Goal: Contribute content: Contribute content

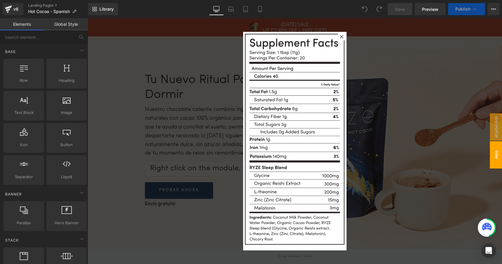
click at [342, 37] on div at bounding box center [341, 36] width 7 height 7
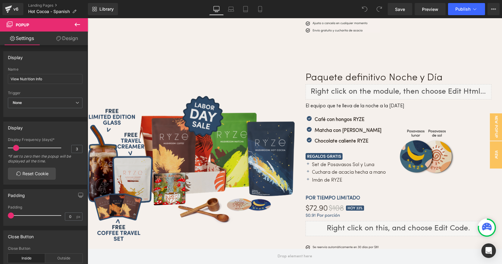
scroll to position [2113, 0]
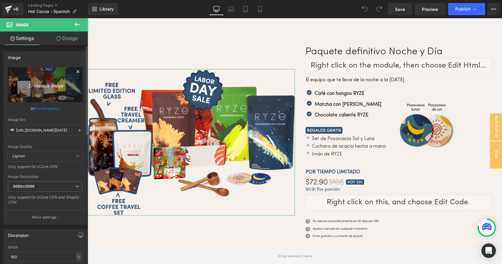
click at [39, 85] on icon "Replace Image" at bounding box center [45, 85] width 49 height 8
click at [46, 86] on icon "Replace Image" at bounding box center [45, 85] width 49 height 8
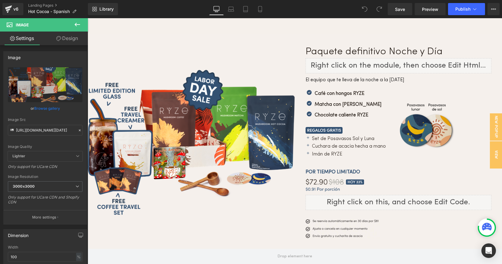
type input "C:\fakepath\Cocoa.national.mushroom.week.sale.website.the-ultimate-day-night-bu…"
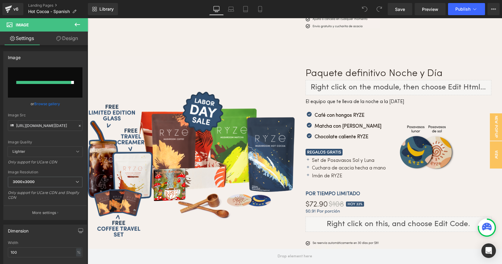
scroll to position [2106, 0]
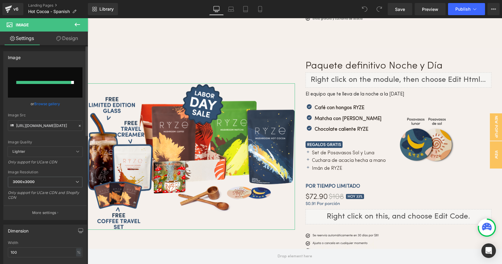
click at [78, 124] on icon at bounding box center [80, 126] width 4 height 4
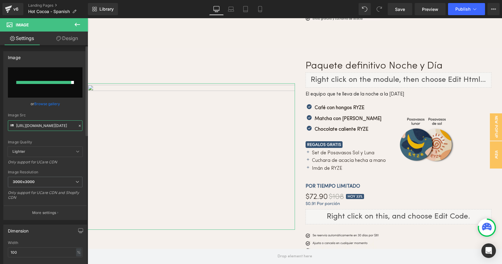
click at [63, 126] on input "https://cdn.shopify.com/s/files/1/0247/8597/7449/files/Cocoa.labor.day.sale.web…" at bounding box center [45, 125] width 75 height 11
paste input "https://cdn.shopify.com/s/files/1/0247/8597/7449/files/Cocoa.national.mushroom.…"
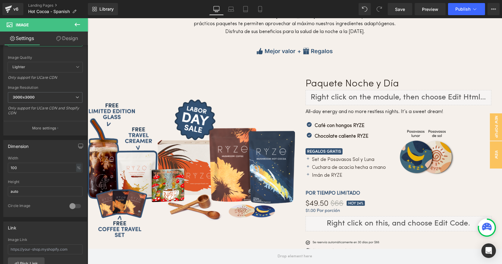
scroll to position [1867, 0]
type input "https://cdn.shopify.com/s/files/1/0247/8597/7449/files/Cocoa.national.mushroom.…"
click at [52, 96] on span "3000x3000" at bounding box center [45, 97] width 75 height 11
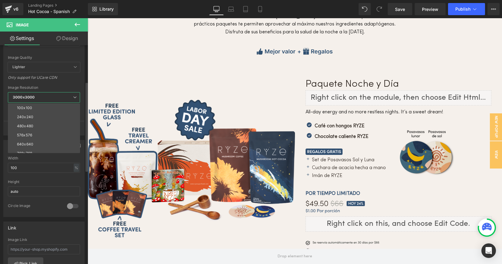
click at [69, 81] on div "Only support for UCare CDN" at bounding box center [44, 79] width 72 height 9
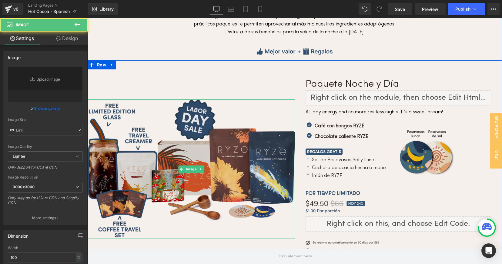
click at [186, 140] on img at bounding box center [191, 169] width 207 height 140
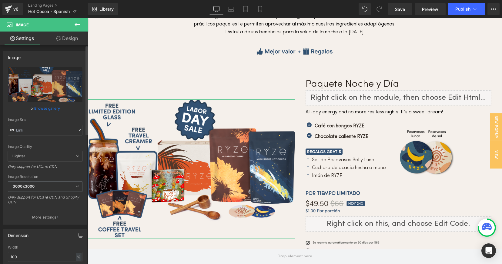
click at [79, 130] on icon at bounding box center [80, 130] width 2 height 2
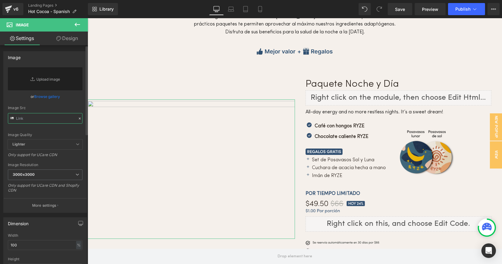
click at [37, 120] on input "text" at bounding box center [45, 118] width 75 height 11
paste input "https://cdn.shopify.com/s/files/1/0247/8597/7449/files/Cocoa.national.mushroom.…"
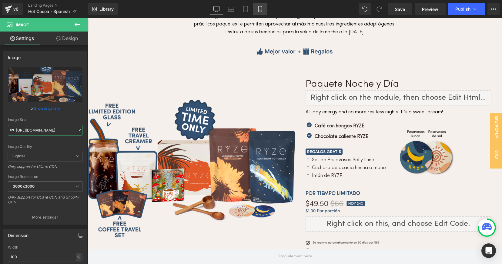
type input "https://cdn.shopify.com/s/files/1/0247/8597/7449/files/Cocoa.national.mushroom.…"
click at [260, 9] on icon at bounding box center [260, 9] width 6 height 6
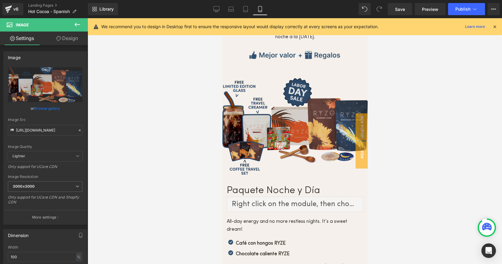
scroll to position [1622, 0]
click at [300, 81] on img at bounding box center [295, 127] width 146 height 98
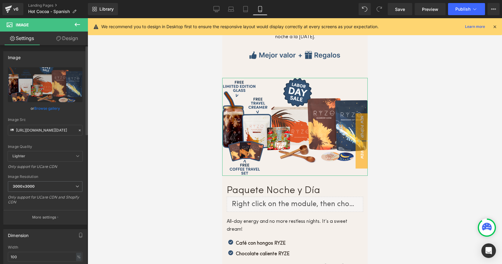
click at [78, 130] on icon at bounding box center [80, 130] width 4 height 4
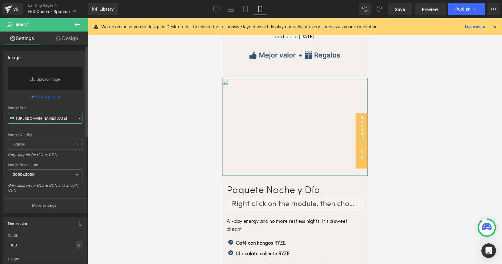
click at [42, 121] on input "https://cdn.shopify.com/s/files/1/0247/8597/7449/files/Cocoa.labor.day.sale.web…" at bounding box center [45, 118] width 75 height 11
paste input "https://cdn.shopify.com/s/files/1/0247/8597/7449/files/Cocoa.national.mushroom.…"
type input "https://cdn.shopify.com/s/files/1/0247/8597/7449/files/Cocoa.national.mushroom.…"
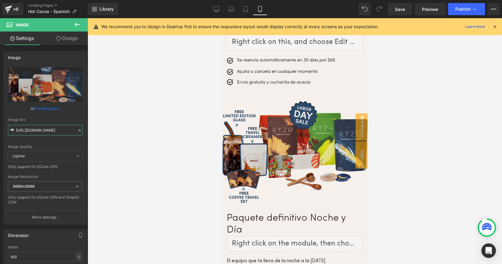
scroll to position [1957, 0]
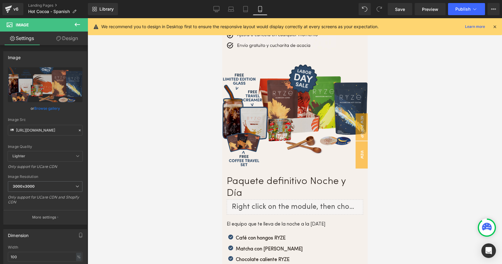
click at [291, 72] on img at bounding box center [295, 115] width 146 height 103
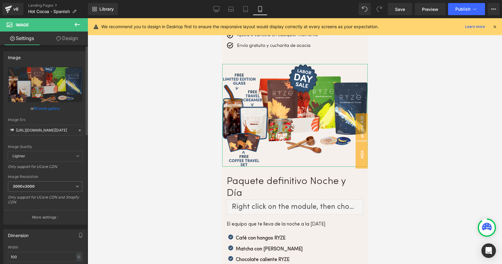
click at [78, 129] on icon at bounding box center [80, 130] width 4 height 4
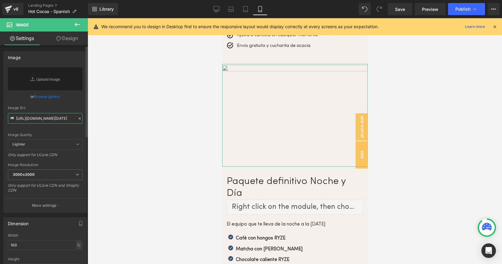
click at [40, 120] on input "https://cdn.shopify.com/s/files/1/0247/8597/7449/files/Cocoa.labor.day.sale.web…" at bounding box center [45, 118] width 75 height 11
paste input "https://cdn.shopify.com/s/files/1/0247/8597/7449/files/Cocoa.national.mushroom.…"
type input "https://cdn.shopify.com/s/files/1/0247/8597/7449/files/Cocoa.national.mushroom.…"
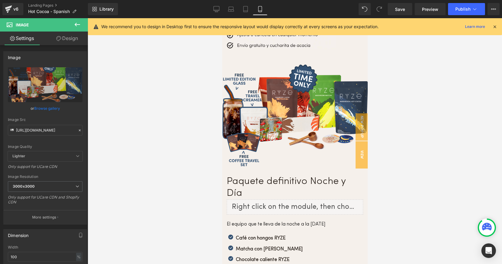
click at [151, 134] on div at bounding box center [295, 141] width 415 height 246
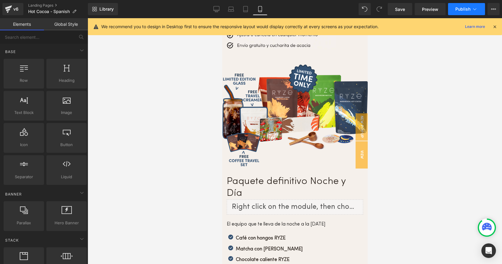
click at [459, 8] on span "Publish" at bounding box center [463, 9] width 15 height 5
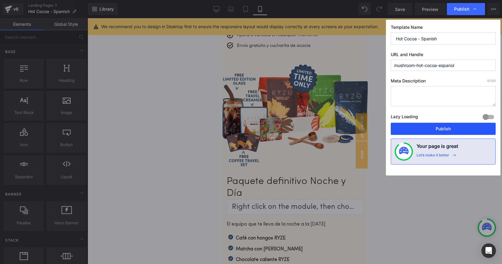
click at [435, 128] on button "Publish" at bounding box center [443, 129] width 105 height 12
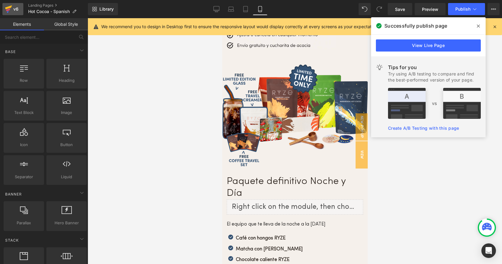
click at [6, 10] on icon at bounding box center [8, 9] width 7 height 15
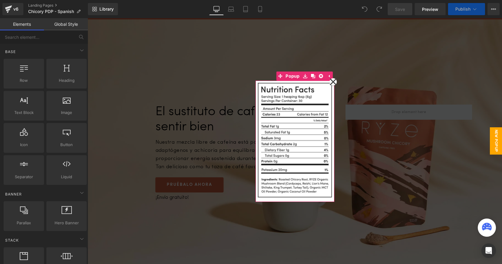
scroll to position [3506, 410]
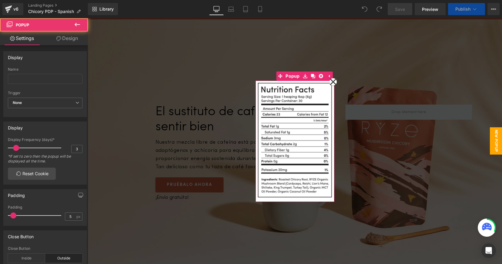
click at [331, 82] on icon at bounding box center [333, 81] width 7 height 7
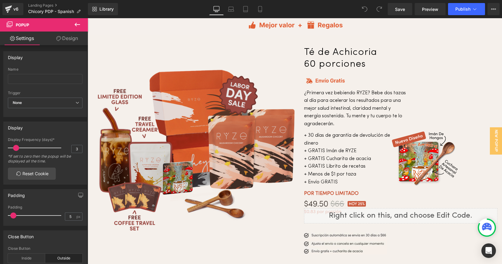
scroll to position [1675, 0]
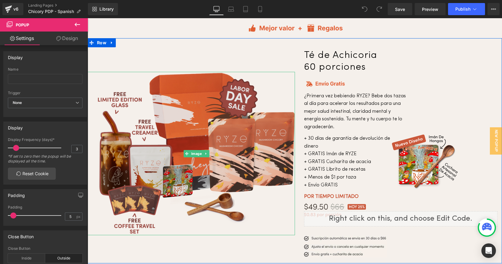
click at [208, 112] on img at bounding box center [196, 153] width 197 height 163
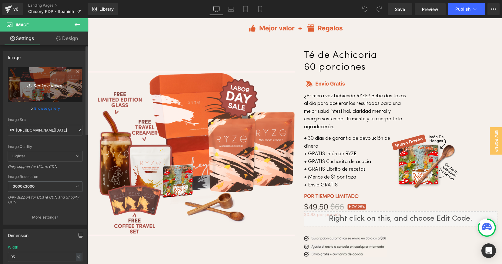
click at [50, 85] on icon "Replace Image" at bounding box center [45, 85] width 49 height 8
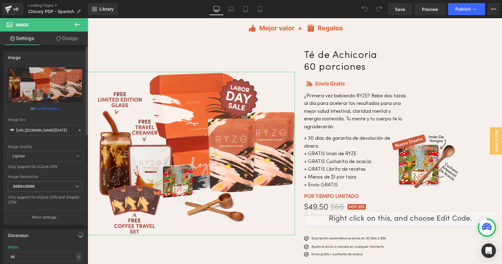
click at [78, 130] on icon at bounding box center [80, 130] width 4 height 4
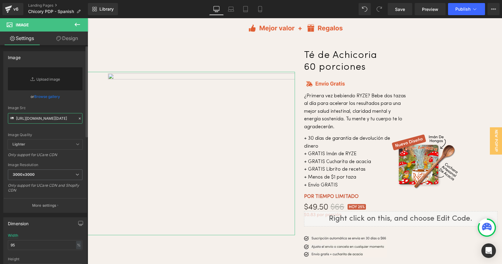
click at [56, 118] on input "https://cdn.shopify.com/s/files/1/0247/8597/7449/files/Chicory.labor.day.sale.w…" at bounding box center [45, 118] width 75 height 11
paste input "https://cdn.shopify.com/s/files/1/0247/8597/7449/files/Chicory.national.mushroo…"
type input "https://cdn.shopify.com/s/files/1/0247/8597/7449/files/Chicory.national.mushroo…"
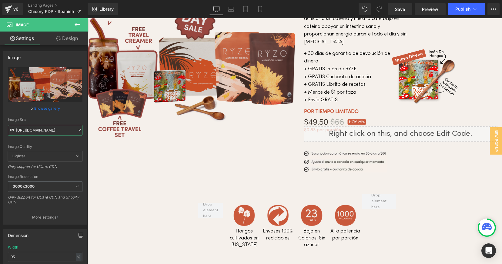
scroll to position [1928, 0]
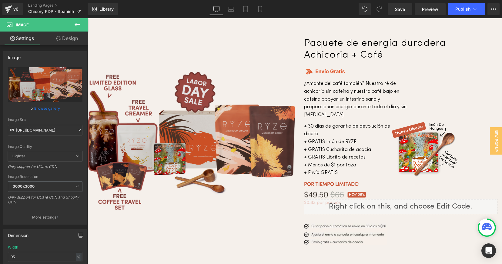
click at [201, 114] on img at bounding box center [191, 142] width 207 height 140
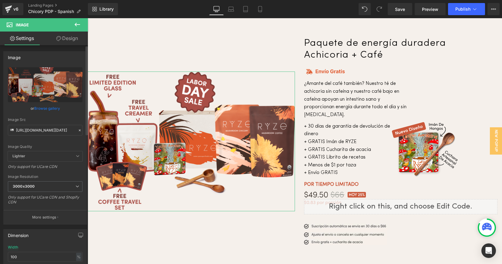
click at [78, 131] on icon at bounding box center [80, 130] width 4 height 4
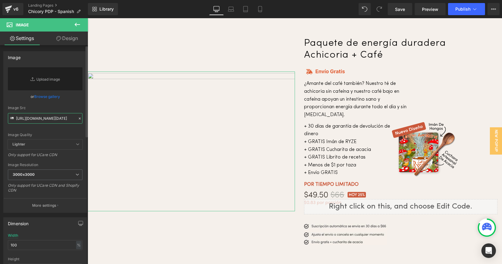
click at [53, 121] on input "https://cdn.shopify.com/s/files/1/0247/8597/7449/files/Chicory.labor.day.sale.w…" at bounding box center [45, 118] width 75 height 11
paste input "https://cdn.shopify.com/s/files/1/0247/8597/7449/files/Chicory.national.mushroo…"
type input "https://cdn.shopify.com/s/files/1/0247/8597/7449/files/Chicory.national.mushroo…"
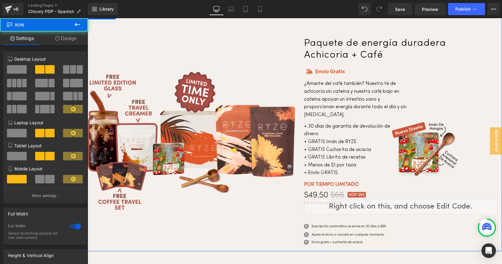
click at [204, 234] on div "Image" at bounding box center [191, 142] width 207 height 214
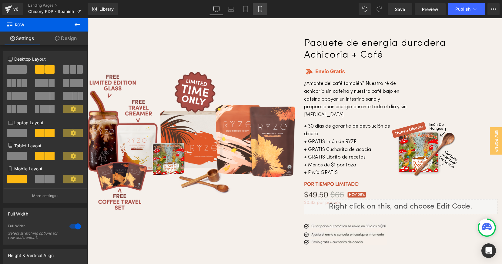
click at [261, 7] on icon at bounding box center [260, 9] width 6 height 6
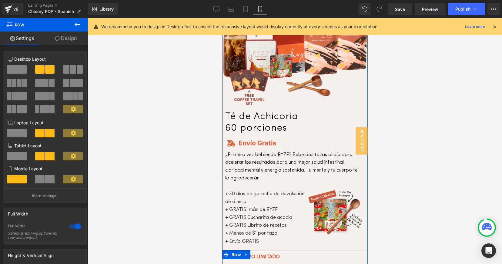
scroll to position [1657, 0]
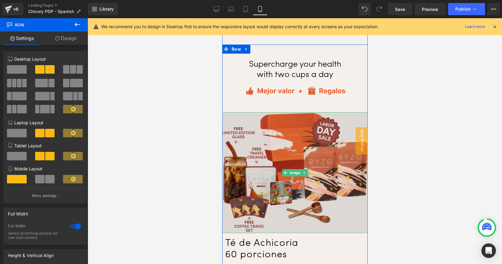
click at [300, 129] on img at bounding box center [295, 172] width 146 height 121
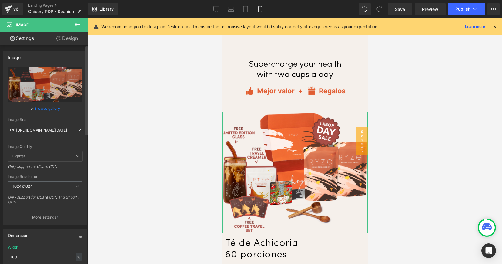
click at [78, 130] on icon at bounding box center [80, 130] width 4 height 4
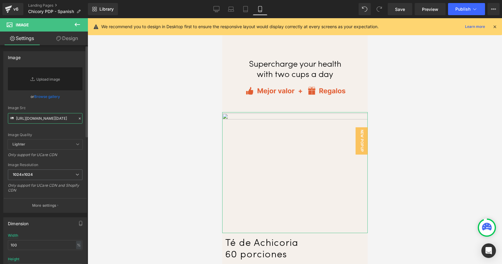
click at [35, 119] on input "https://cdn.shopify.com/s/files/1/0247/8597/7449/files/Chicory.labor.day.sale.w…" at bounding box center [45, 118] width 75 height 11
paste input "https://cdn.shopify.com/s/files/1/0247/8597/7449/files/Chicory.national.mushroo…"
type input "https://cdn.shopify.com/s/files/1/0247/8597/7449/files/Chicory.national.mushroo…"
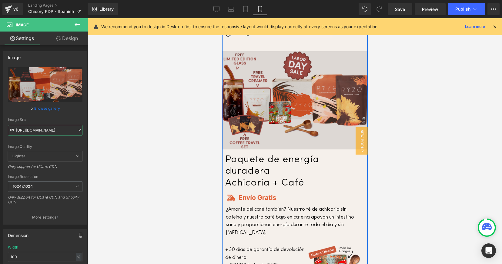
scroll to position [2073, 0]
click at [296, 106] on img at bounding box center [295, 100] width 146 height 98
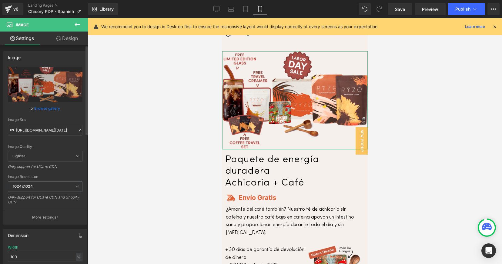
click at [78, 129] on icon at bounding box center [80, 130] width 4 height 4
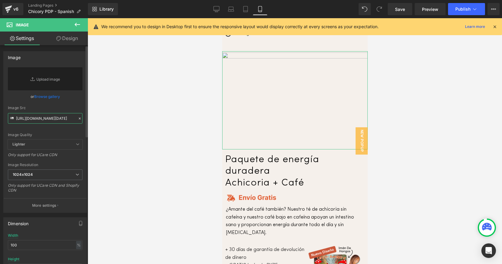
click at [45, 118] on input "https://cdn.shopify.com/s/files/1/0247/8597/7449/files/Chicory.labor.day.sale.w…" at bounding box center [45, 118] width 75 height 11
paste input "https://cdn.shopify.com/s/files/1/0247/8597/7449/files/Chicory.national.mushroo…"
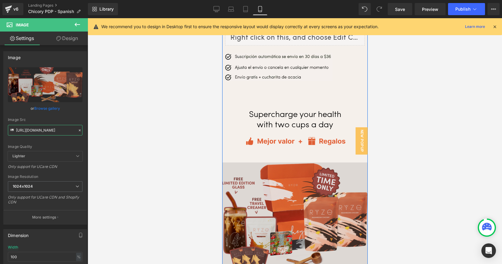
scroll to position [1604, 0]
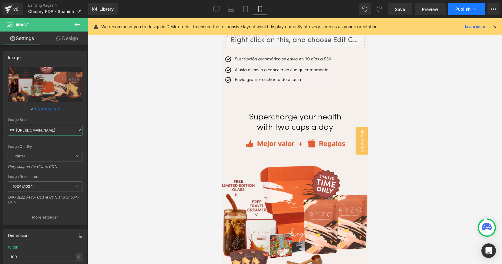
type input "https://cdn.shopify.com/s/files/1/0247/8597/7449/files/Chicory.national.mushroo…"
click at [459, 8] on span "Publish" at bounding box center [463, 9] width 15 height 5
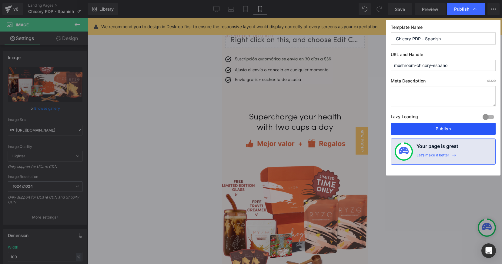
click at [442, 128] on button "Publish" at bounding box center [443, 129] width 105 height 12
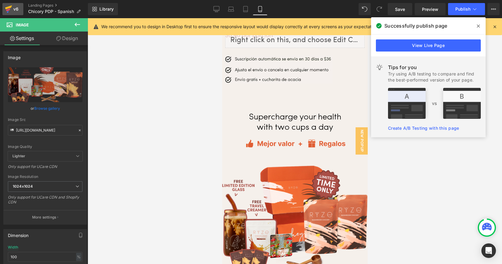
click at [9, 10] on icon at bounding box center [8, 9] width 4 height 3
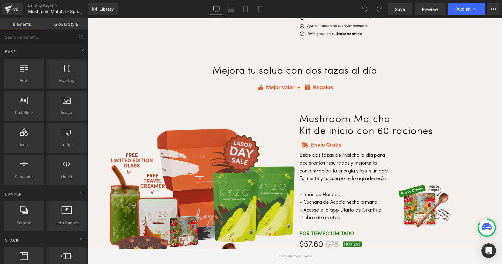
scroll to position [2128, 0]
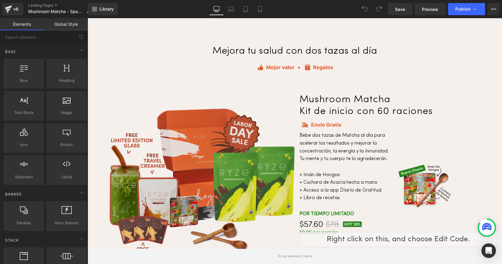
click at [228, 159] on img at bounding box center [201, 185] width 187 height 155
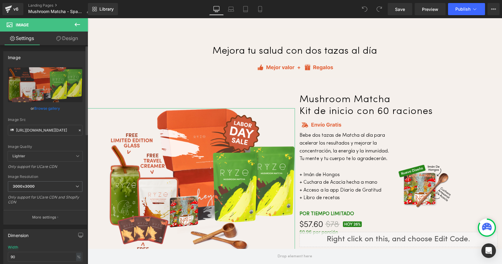
click at [78, 130] on icon at bounding box center [80, 130] width 4 height 4
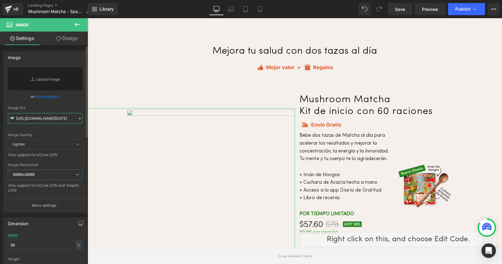
click at [46, 119] on input "[URL][DOMAIN_NAME][DATE]" at bounding box center [45, 118] width 75 height 11
paste input "[URL][DOMAIN_NAME]"
type input "[URL][DOMAIN_NAME]"
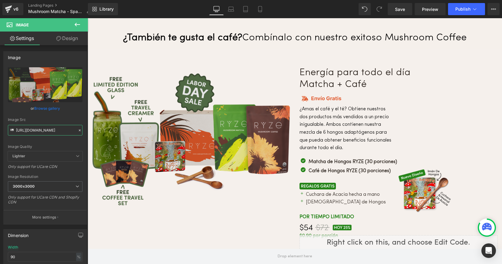
scroll to position [2436, 0]
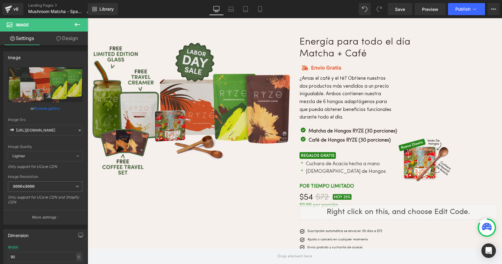
click at [181, 106] on img at bounding box center [191, 108] width 198 height 133
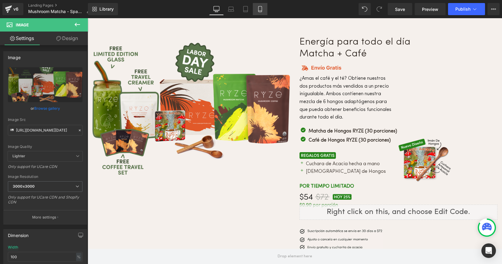
click at [260, 12] on link "Mobile" at bounding box center [260, 9] width 15 height 12
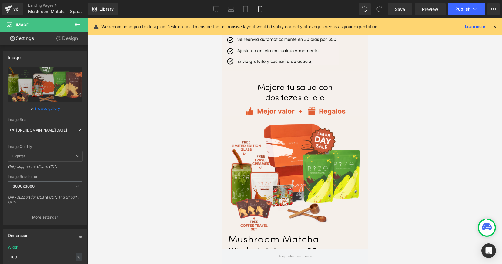
scroll to position [1693, 0]
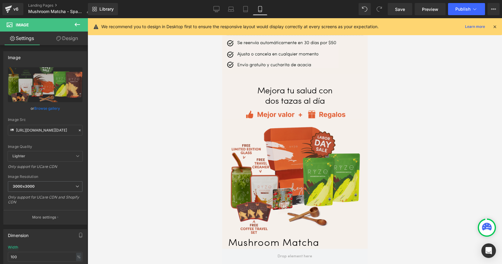
click at [261, 146] on img at bounding box center [295, 181] width 130 height 108
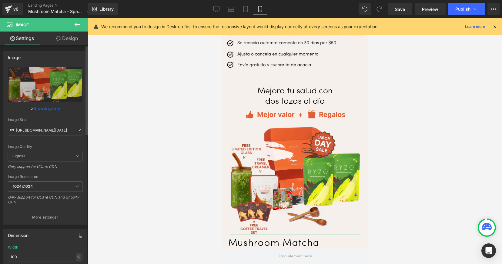
click at [78, 130] on icon at bounding box center [80, 130] width 4 height 4
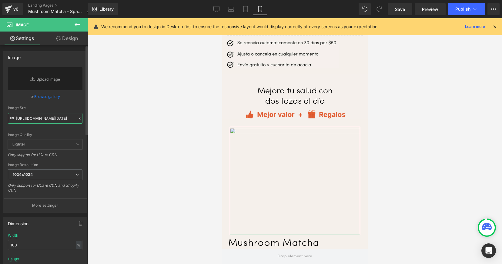
click at [40, 118] on input "[URL][DOMAIN_NAME][DATE]" at bounding box center [45, 118] width 75 height 11
paste input "[URL][DOMAIN_NAME]"
type input "[URL][DOMAIN_NAME]"
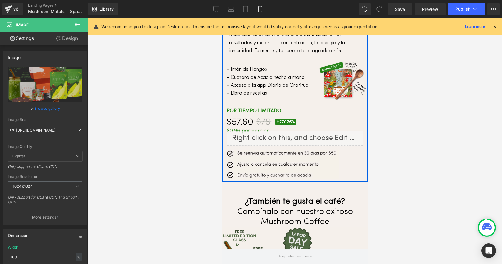
scroll to position [2069, 0]
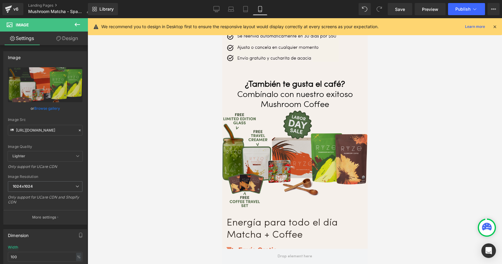
click at [282, 117] on img at bounding box center [295, 159] width 146 height 98
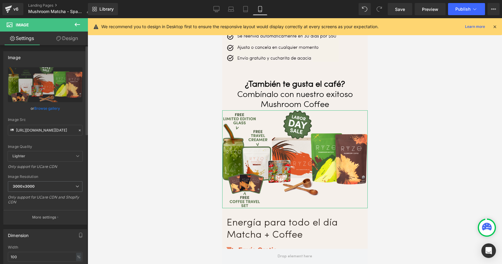
click at [79, 129] on icon at bounding box center [80, 130] width 4 height 4
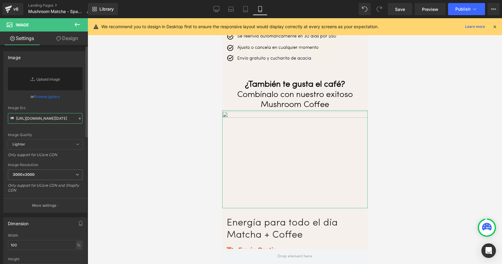
click at [37, 119] on input "[URL][DOMAIN_NAME][DATE]" at bounding box center [45, 118] width 75 height 11
paste input "[URL][DOMAIN_NAME]"
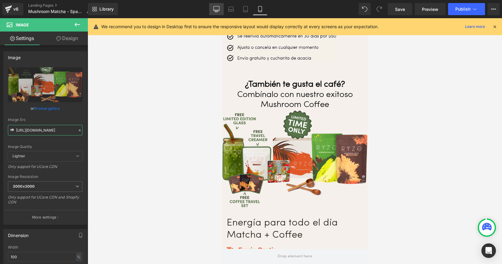
type input "[URL][DOMAIN_NAME]"
click at [219, 8] on icon at bounding box center [217, 9] width 6 height 6
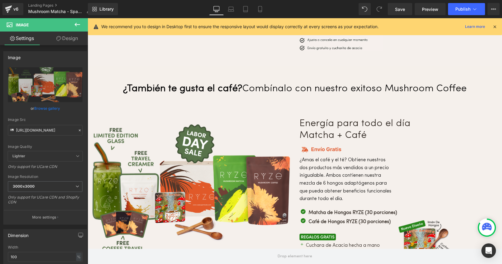
scroll to position [2354, 0]
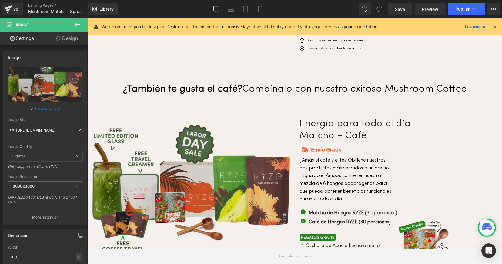
click at [210, 148] on img at bounding box center [191, 190] width 198 height 133
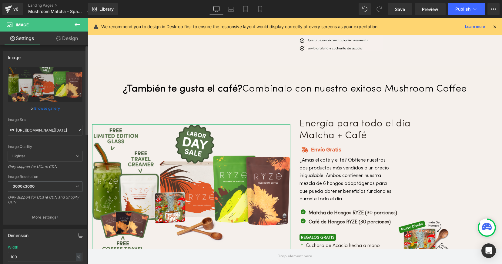
click at [78, 129] on icon at bounding box center [80, 130] width 4 height 4
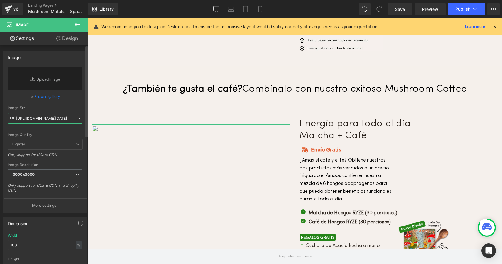
click at [38, 119] on input "[URL][DOMAIN_NAME][DATE]" at bounding box center [45, 118] width 75 height 11
paste input "[URL][DOMAIN_NAME]"
type input "[URL][DOMAIN_NAME]"
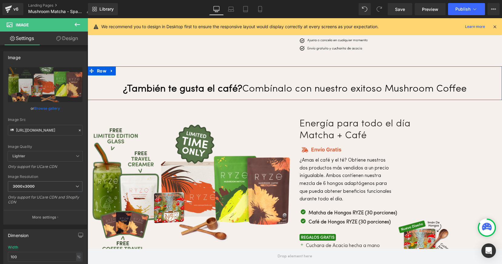
click at [489, 86] on div "¿También te gusta el café? Combínalo con nuestro exitoso Mushroom Coffee Text B…" at bounding box center [295, 83] width 415 height 34
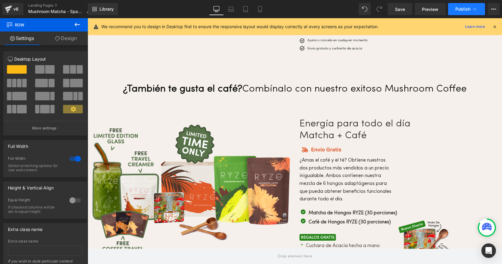
click at [460, 11] on span "Publish" at bounding box center [463, 9] width 15 height 5
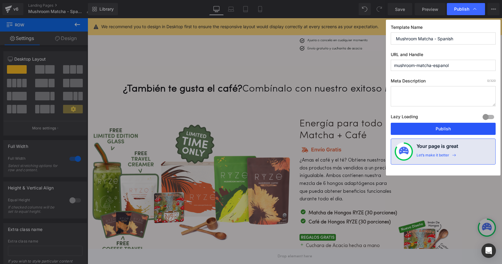
drag, startPoint x: 440, startPoint y: 130, endPoint x: 312, endPoint y: 51, distance: 150.9
click at [440, 130] on button "Publish" at bounding box center [443, 129] width 105 height 12
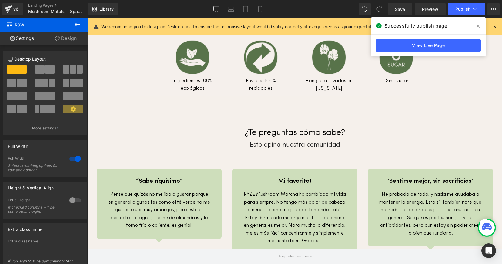
scroll to position [2728, 0]
